Goal: Understand process/instructions: Learn how to perform a task or action

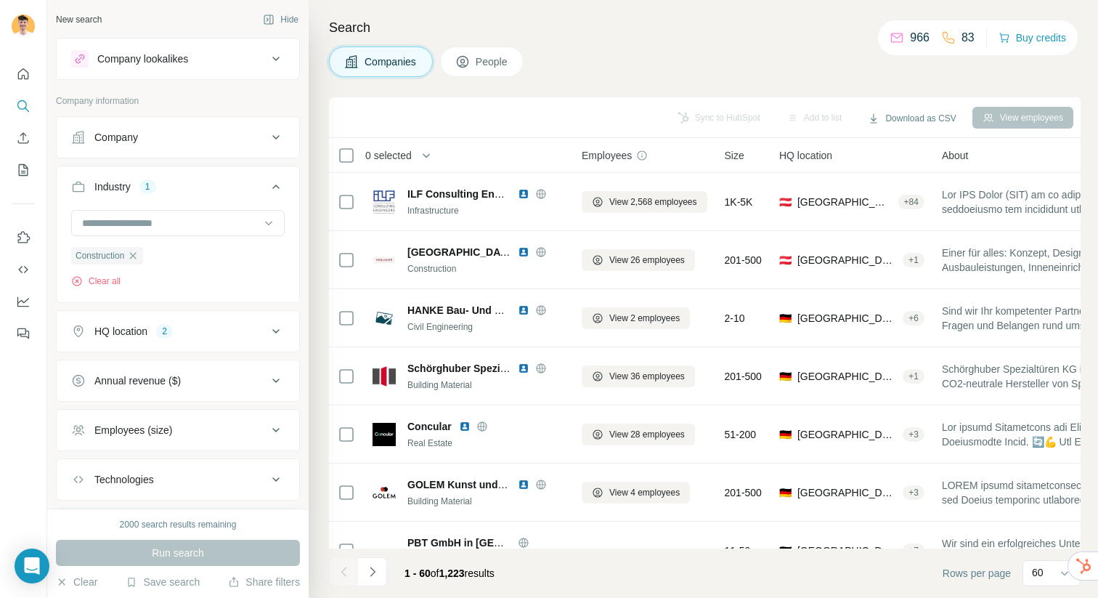
scroll to position [0, 164]
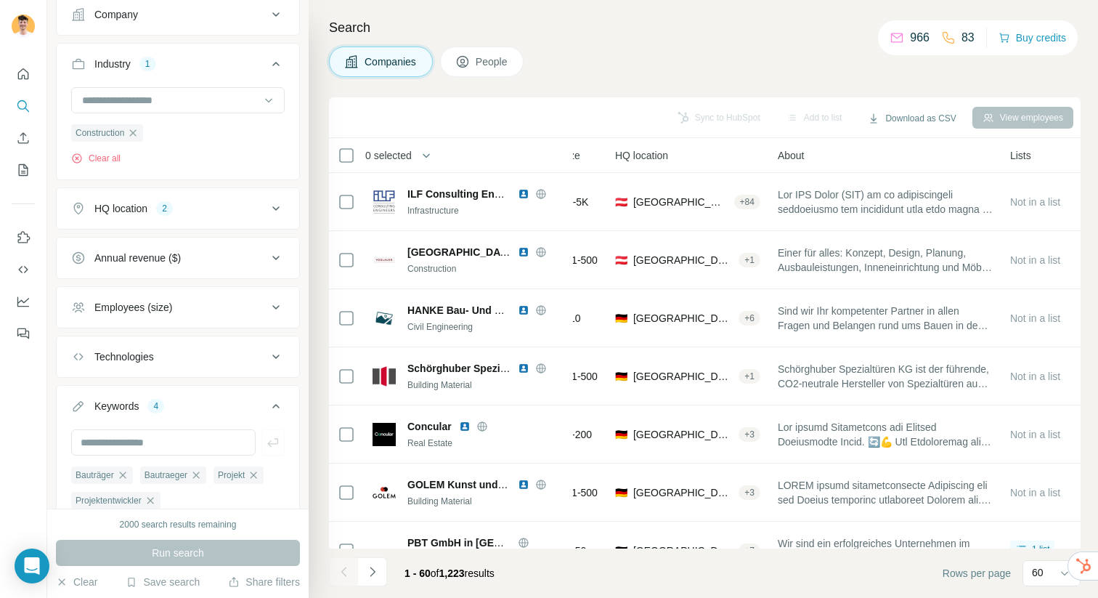
click at [27, 314] on nav at bounding box center [23, 285] width 23 height 122
click at [23, 232] on icon "Use Surfe on LinkedIn" at bounding box center [24, 237] width 12 height 12
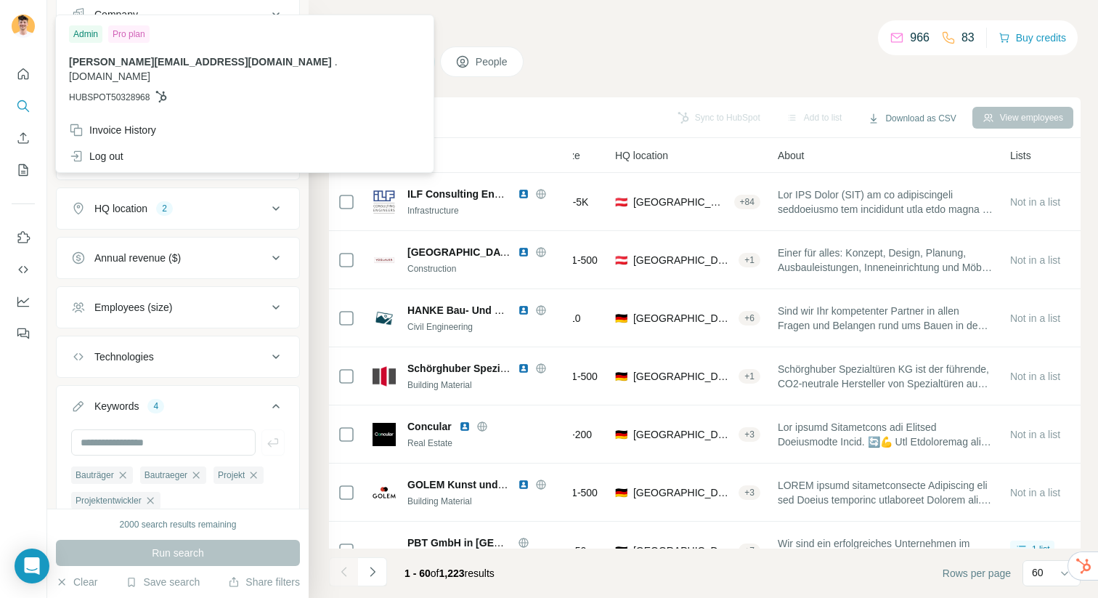
click at [22, 20] on img at bounding box center [23, 26] width 23 height 23
click at [126, 65] on span "[PERSON_NAME][EMAIL_ADDRESS][DOMAIN_NAME]" at bounding box center [200, 62] width 263 height 12
click at [83, 34] on div "Admin" at bounding box center [85, 33] width 33 height 17
click at [17, 70] on icon "Quick start" at bounding box center [23, 74] width 15 height 15
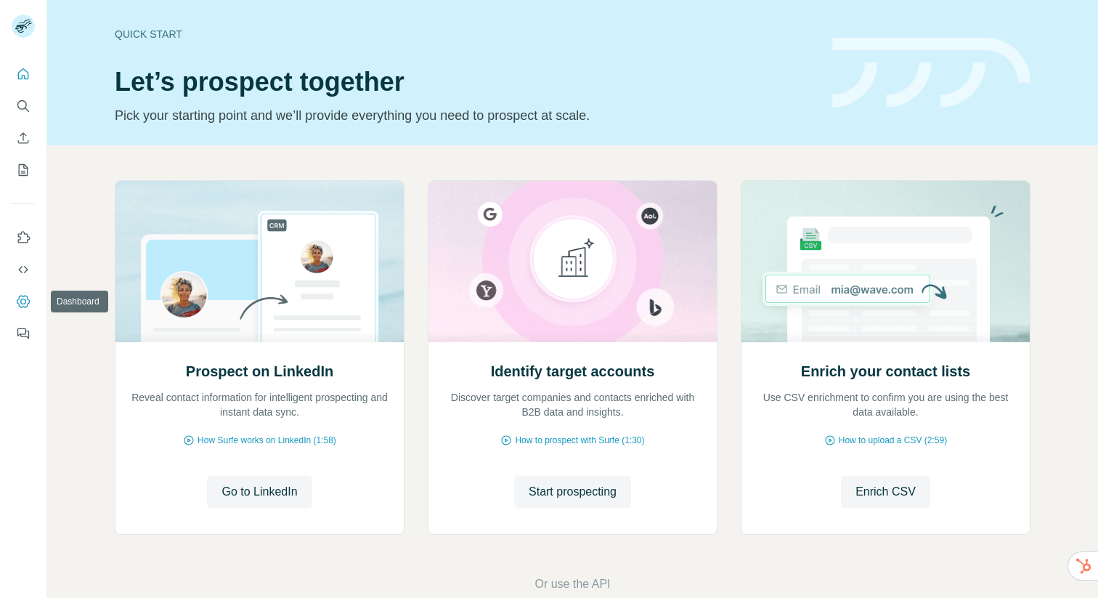
click at [24, 311] on button "Dashboard" at bounding box center [23, 301] width 23 height 26
click at [548, 493] on span "Start prospecting" at bounding box center [573, 491] width 88 height 17
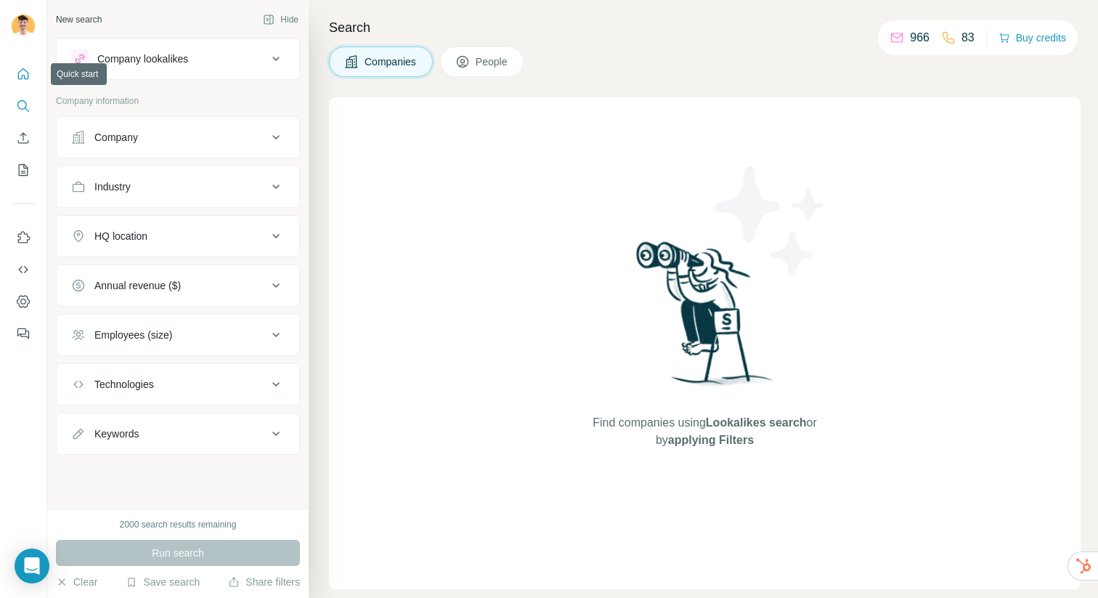
click at [18, 72] on icon "Quick start" at bounding box center [23, 73] width 11 height 11
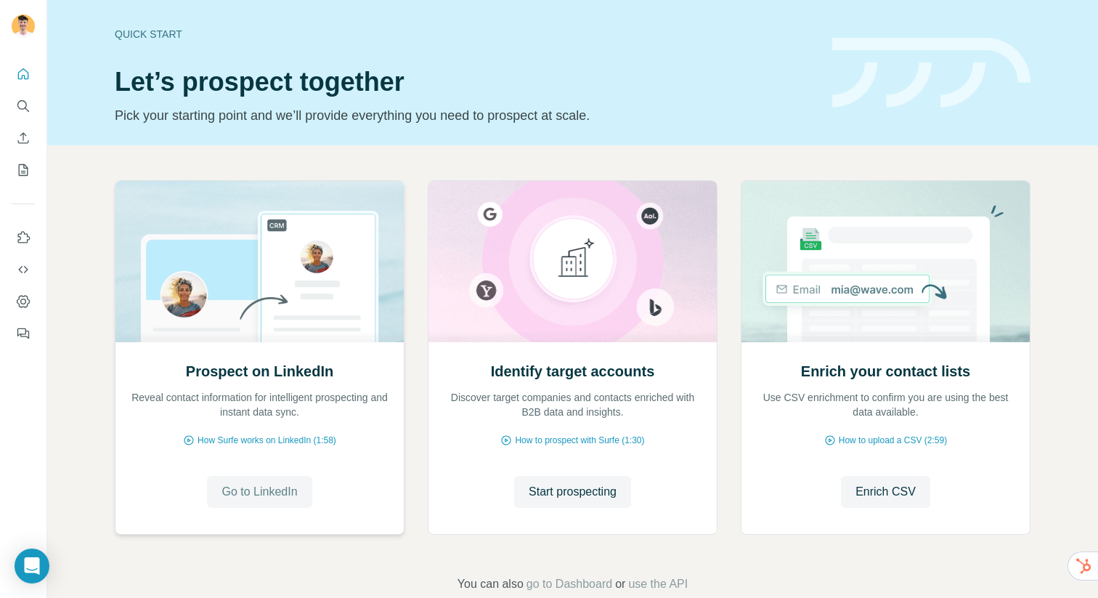
click at [276, 495] on span "Go to LinkedIn" at bounding box center [259, 491] width 76 height 17
